Goal: Task Accomplishment & Management: Use online tool/utility

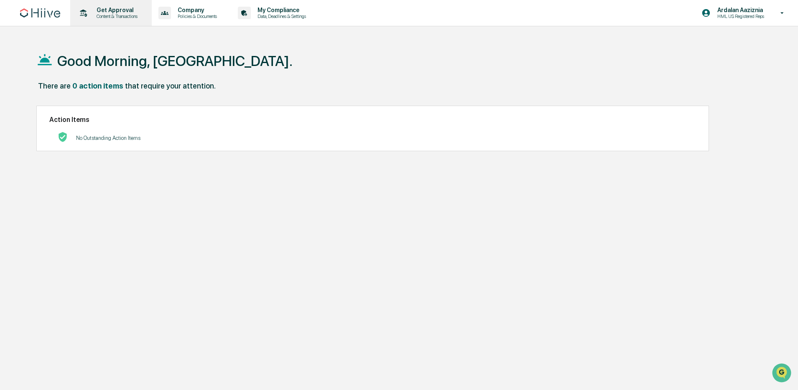
click at [113, 16] on p "Content & Transactions" at bounding box center [116, 16] width 52 height 6
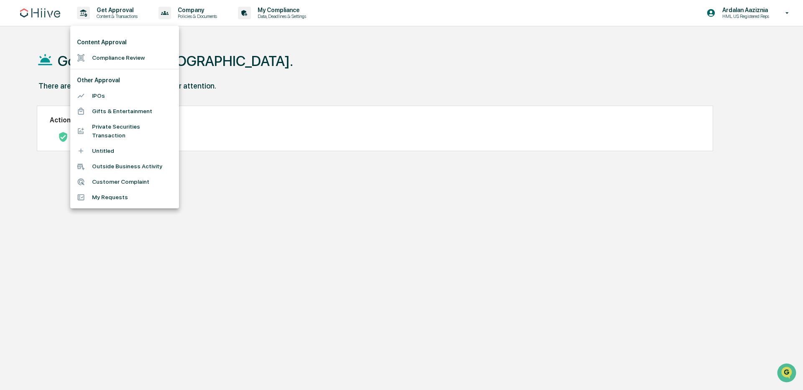
click at [112, 55] on li "Compliance Review" at bounding box center [124, 57] width 109 height 15
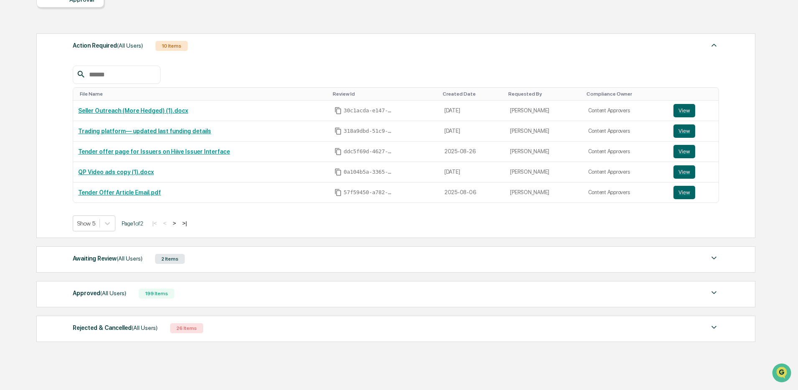
scroll to position [99, 0]
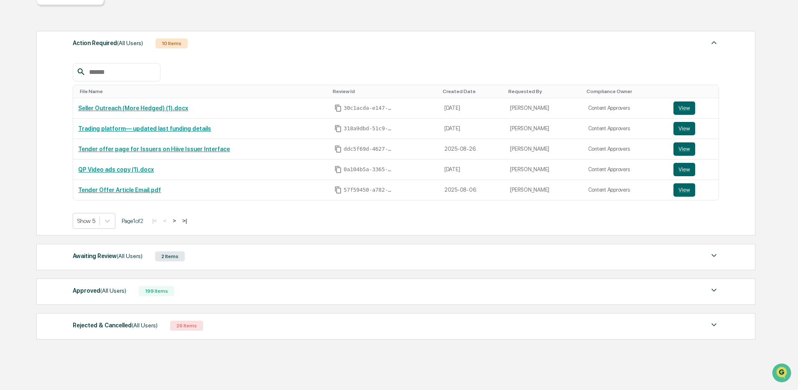
click at [197, 292] on div "Approved (All Users) 199 Items" at bounding box center [396, 292] width 646 height 12
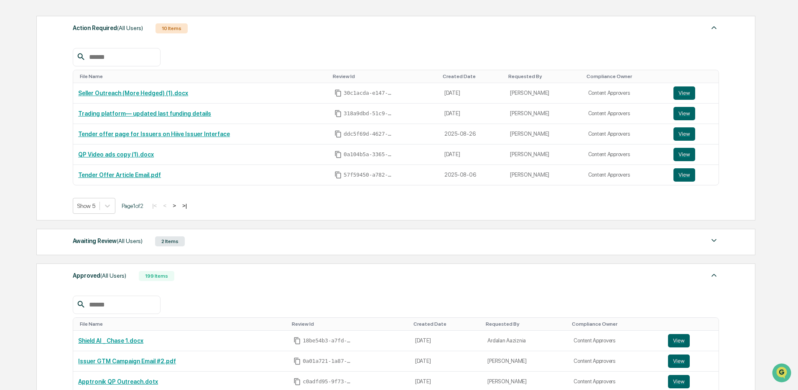
scroll to position [114, 0]
click at [673, 340] on button "View" at bounding box center [679, 340] width 22 height 13
